Goal: Task Accomplishment & Management: Manage account settings

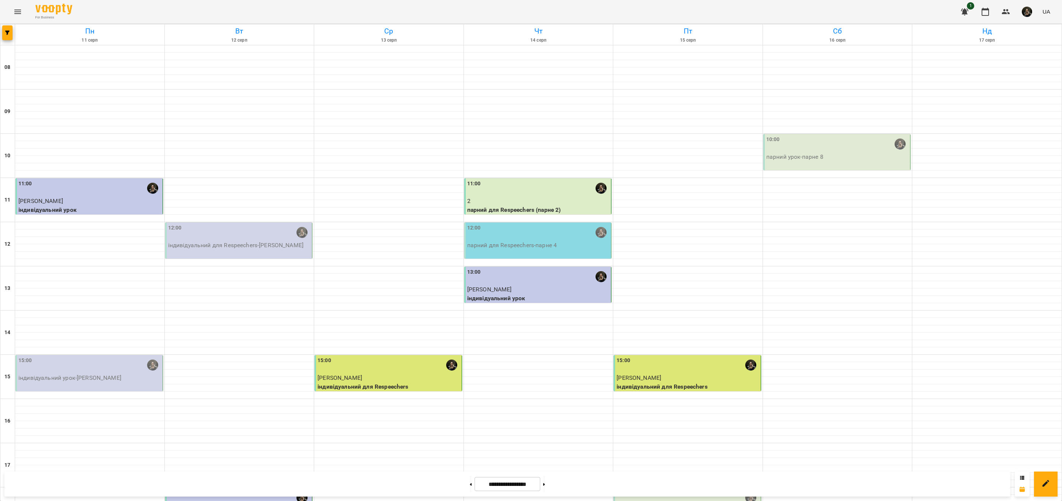
scroll to position [197, 0]
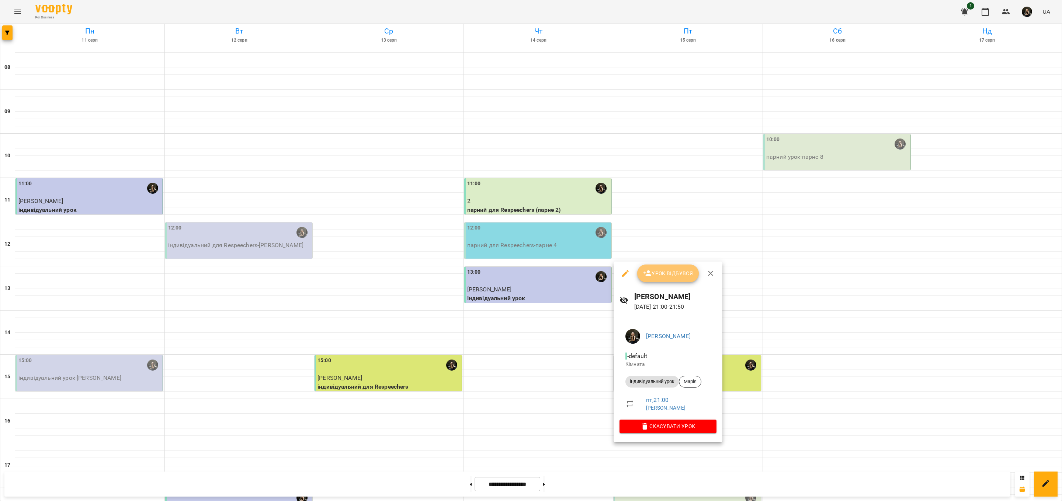
click at [665, 276] on span "Урок відбувся" at bounding box center [668, 273] width 50 height 9
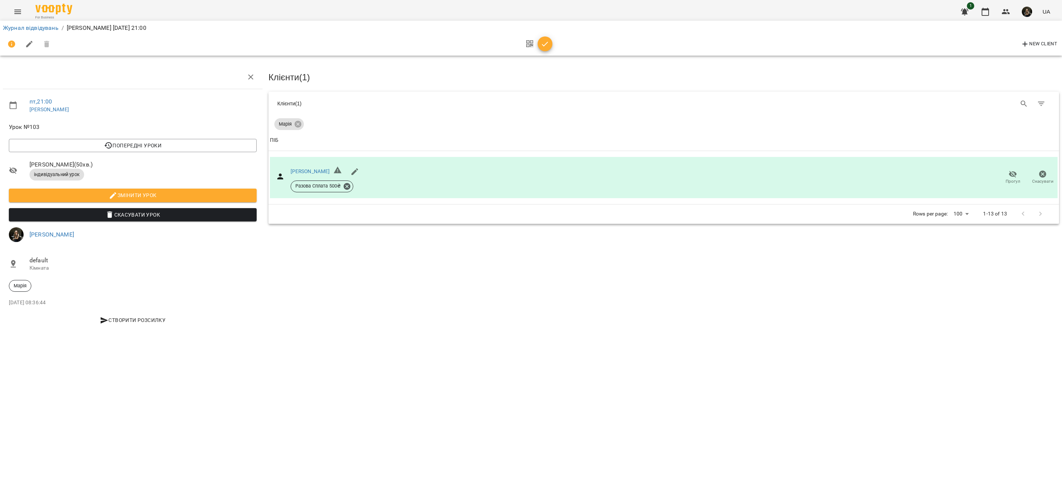
click at [544, 51] on button "button" at bounding box center [545, 43] width 15 height 15
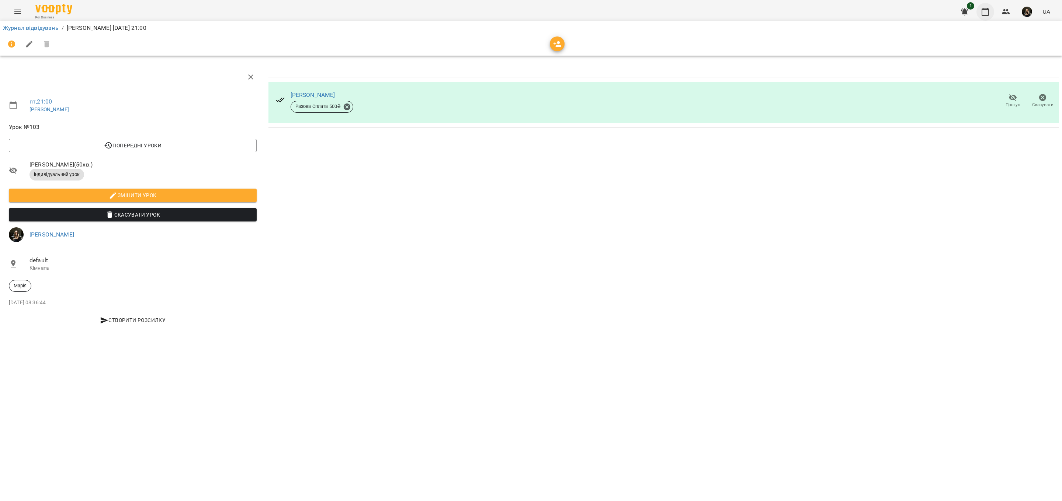
click at [983, 11] on icon "button" at bounding box center [985, 11] width 9 height 9
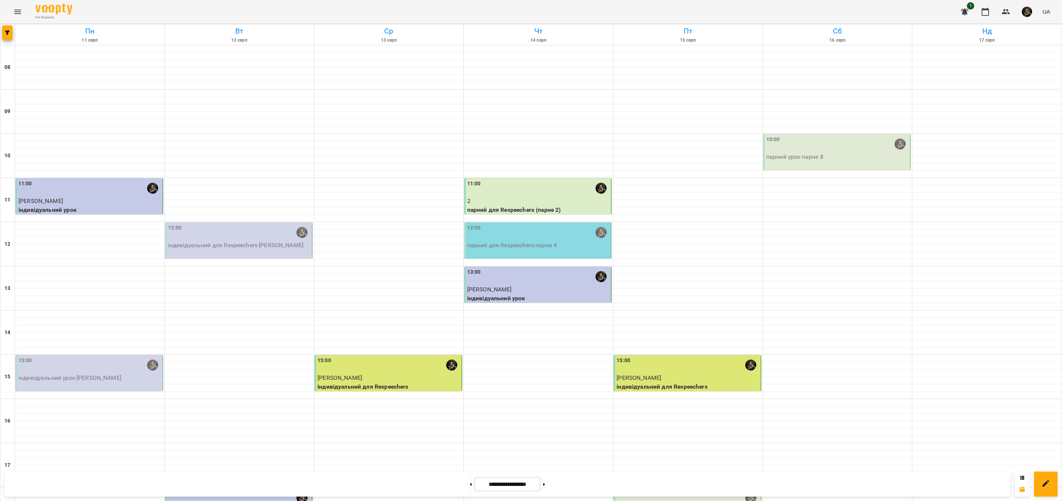
click at [791, 148] on div "10:00" at bounding box center [837, 144] width 143 height 17
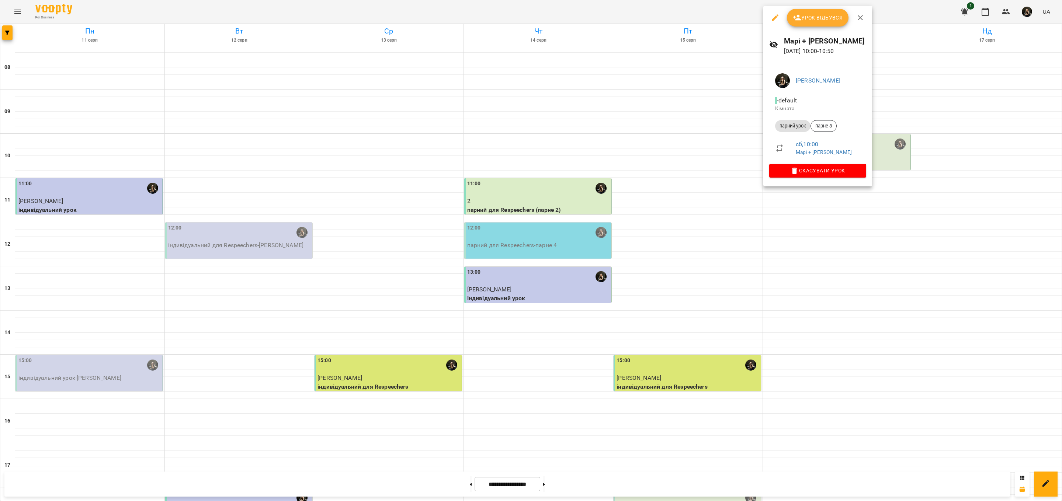
click at [810, 14] on span "Урок відбувся" at bounding box center [818, 17] width 50 height 9
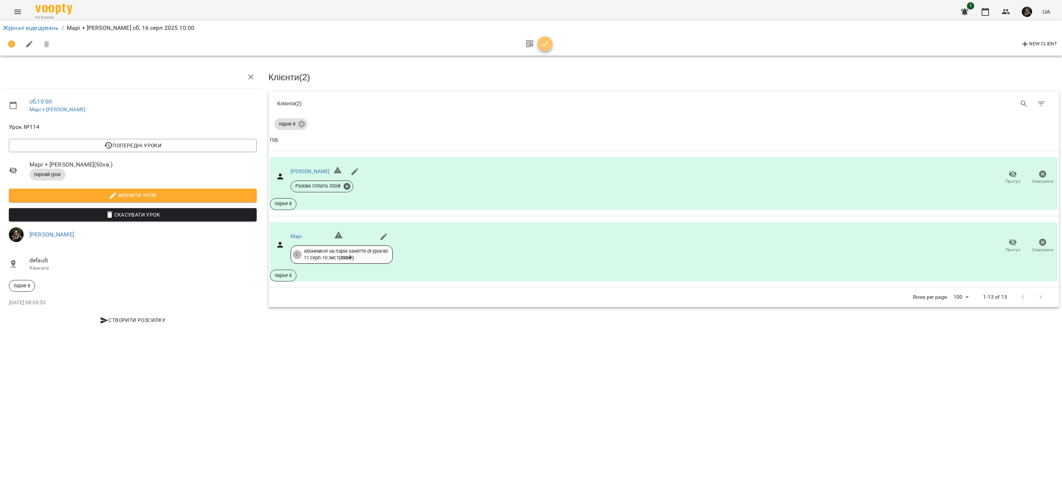
click at [542, 49] on button "button" at bounding box center [545, 43] width 15 height 15
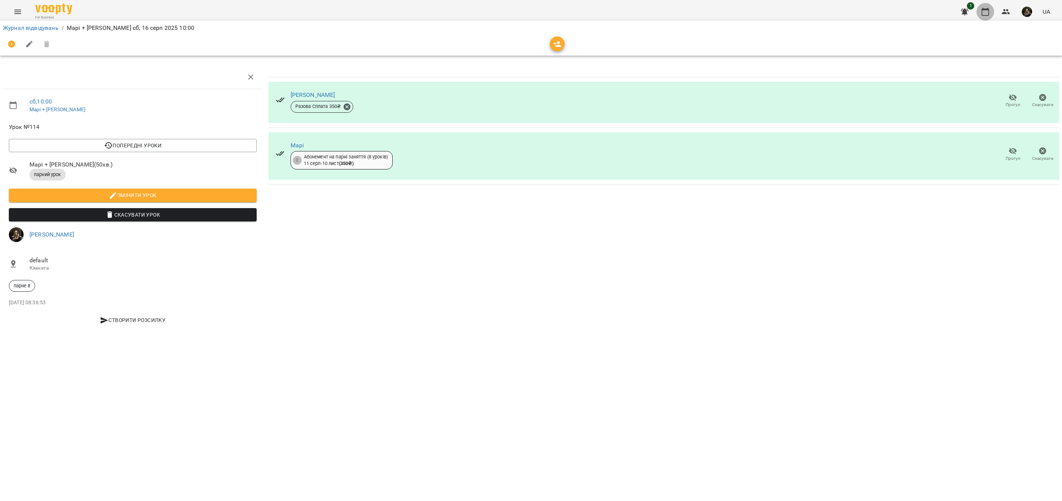
click at [989, 12] on icon "button" at bounding box center [984, 12] width 7 height 8
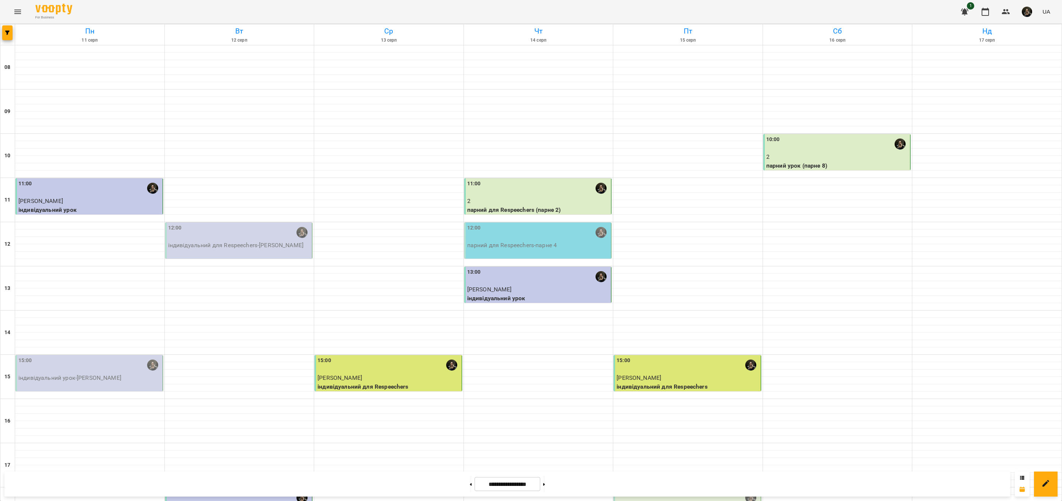
scroll to position [197, 0]
